Goal: Find specific page/section: Find specific page/section

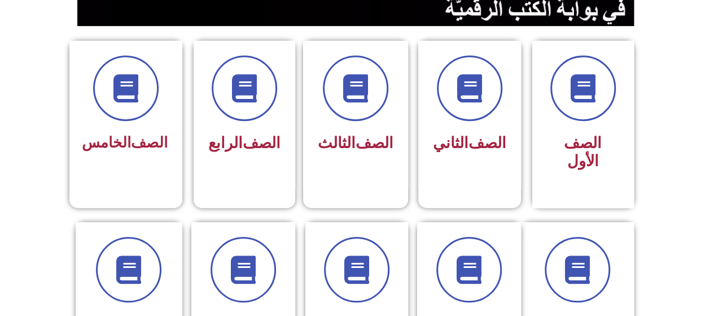
scroll to position [552, 0]
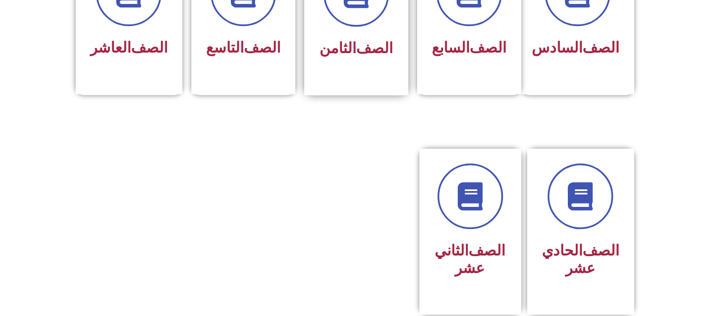
click at [356, 44] on font "الصف" at bounding box center [374, 48] width 37 height 17
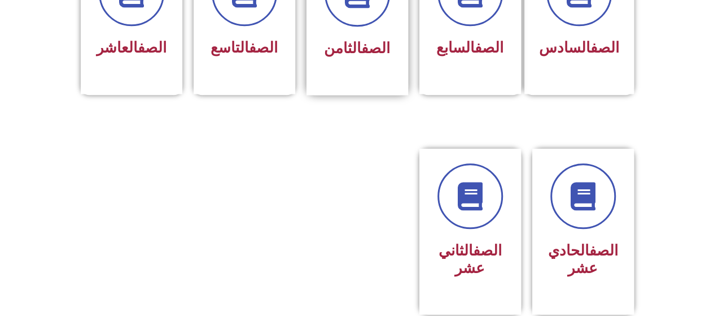
click at [361, 49] on link "الصف" at bounding box center [375, 48] width 29 height 17
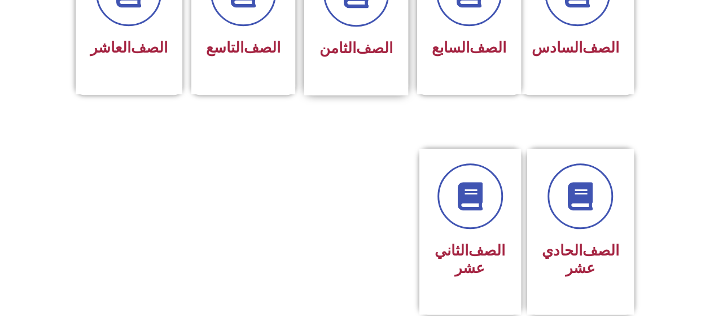
click at [365, 53] on font "الصف" at bounding box center [374, 48] width 37 height 17
